Goal: Information Seeking & Learning: Find contact information

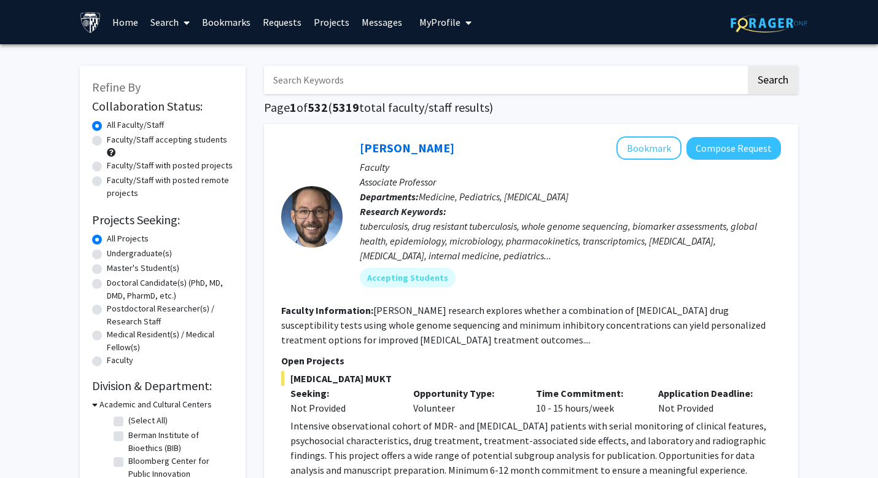
click at [107, 254] on label "Undergraduate(s)" at bounding box center [139, 253] width 65 height 13
click at [107, 254] on input "Undergraduate(s)" at bounding box center [111, 251] width 8 height 8
radio input "true"
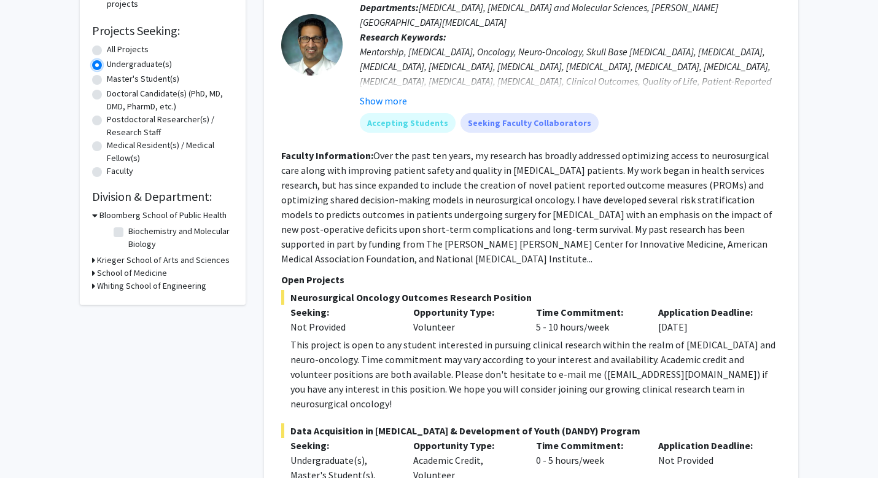
scroll to position [190, 0]
click at [111, 261] on h3 "Krieger School of Arts and Sciences" at bounding box center [163, 259] width 133 height 13
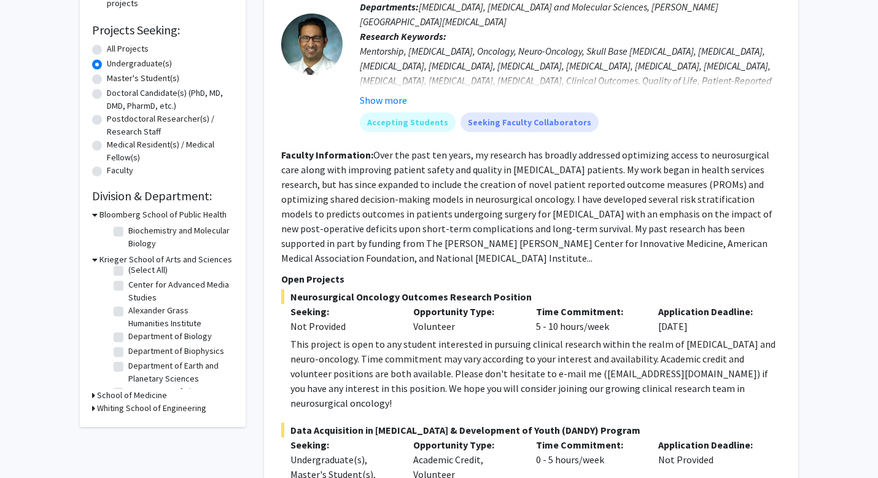
scroll to position [7, 0]
click at [128, 334] on label "Department of Biology" at bounding box center [170, 334] width 84 height 13
click at [128, 334] on input "Department of Biology" at bounding box center [132, 332] width 8 height 8
checkbox input "true"
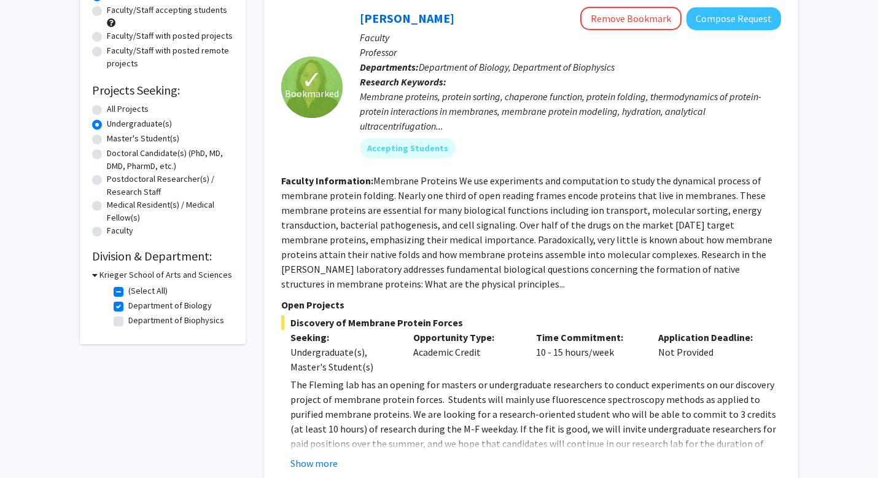
scroll to position [270, 0]
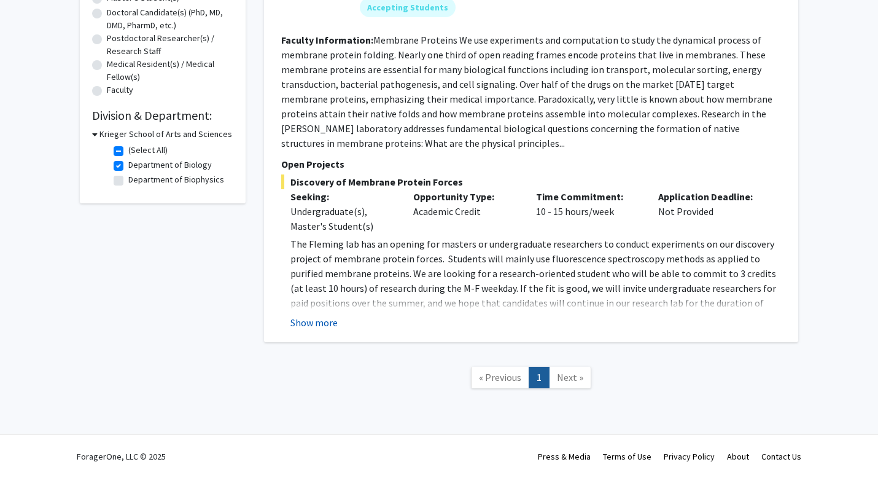
click at [307, 324] on button "Show more" at bounding box center [314, 322] width 47 height 15
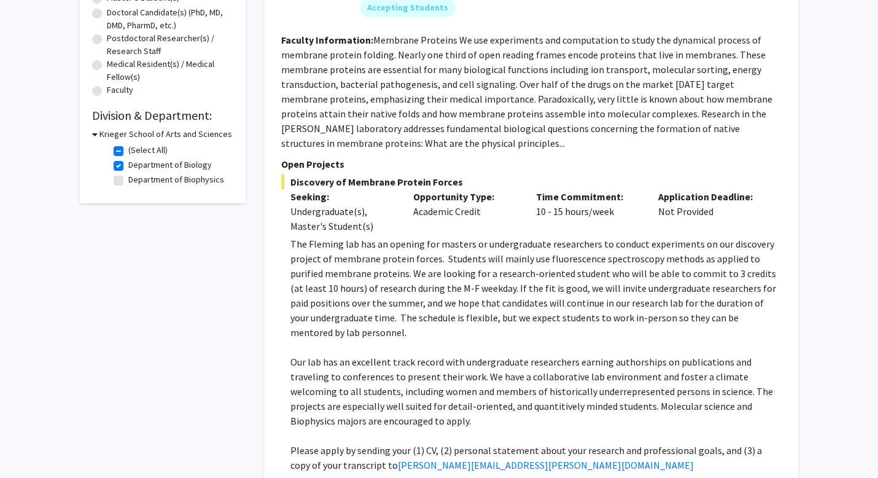
scroll to position [418, 0]
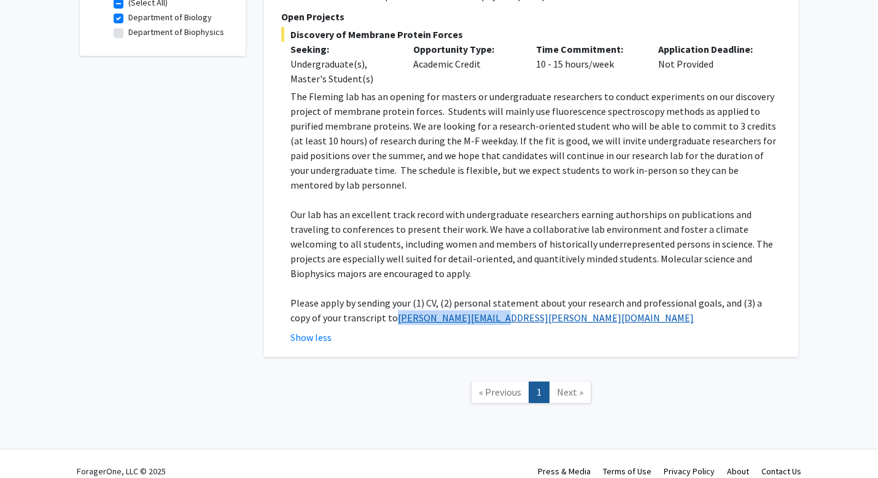
drag, startPoint x: 492, startPoint y: 308, endPoint x: 364, endPoint y: 307, distance: 127.8
click at [364, 307] on p "Please apply by sending your (1) CV, (2) personal statement about your research…" at bounding box center [536, 309] width 491 height 29
copy link "[PERSON_NAME][EMAIL_ADDRESS][PERSON_NAME][DOMAIN_NAME]"
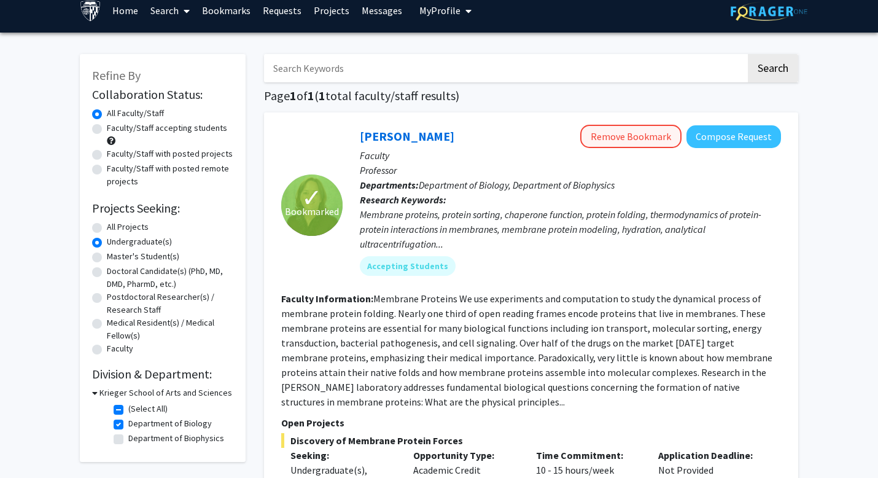
scroll to position [22, 0]
